Goal: Task Accomplishment & Management: Manage account settings

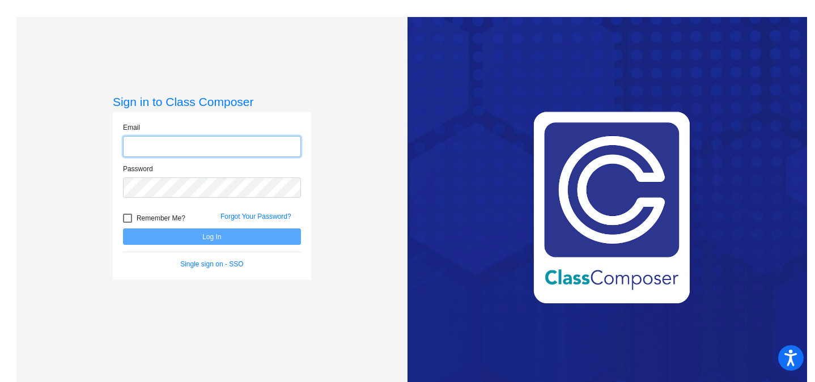
type input "[EMAIL_ADDRESS][DOMAIN_NAME]"
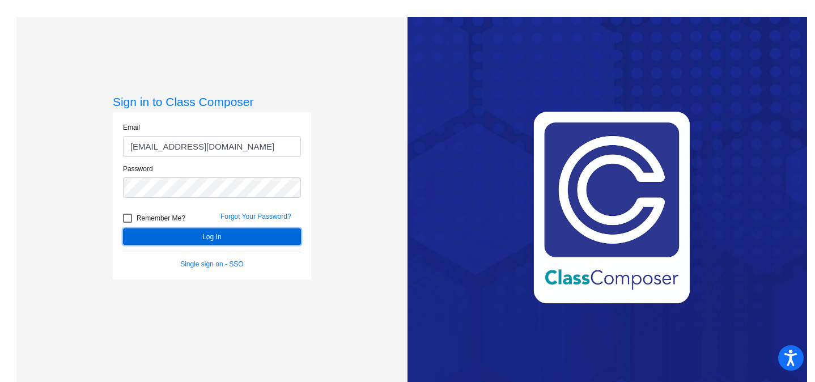
click at [218, 241] on button "Log In" at bounding box center [212, 236] width 178 height 16
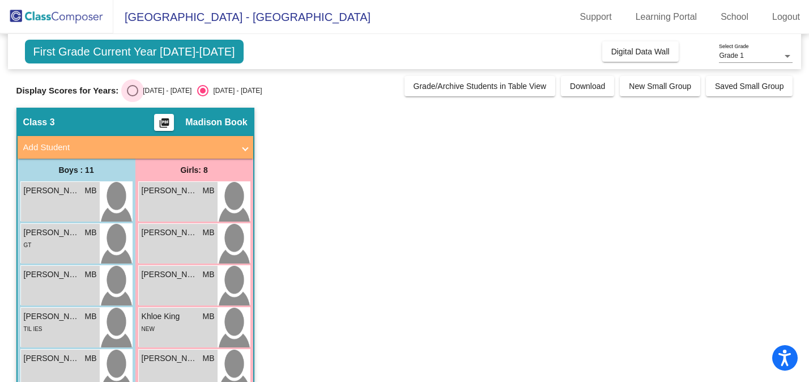
click at [131, 92] on div "Select an option" at bounding box center [132, 90] width 11 height 11
click at [132, 96] on input "[DATE] - [DATE]" at bounding box center [132, 96] width 1 height 1
radio input "true"
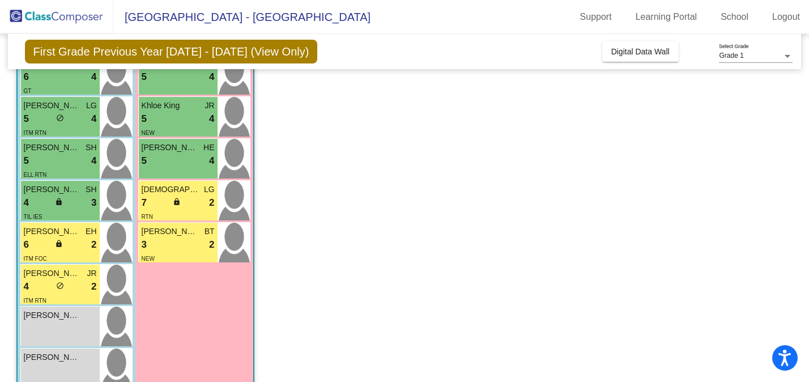
scroll to position [279, 0]
